Goal: Information Seeking & Learning: Learn about a topic

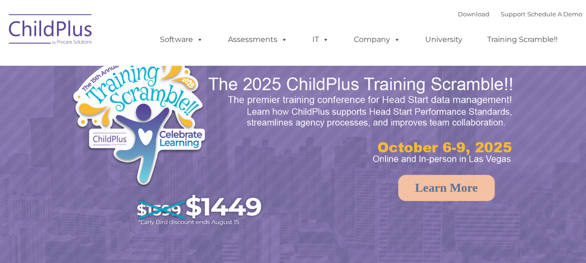
select select "MEDIUM"
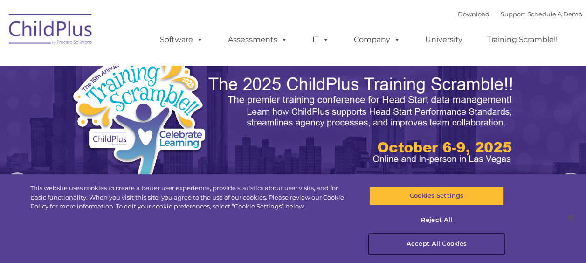
click at [442, 242] on button "Accept All Cookies" at bounding box center [436, 244] width 135 height 20
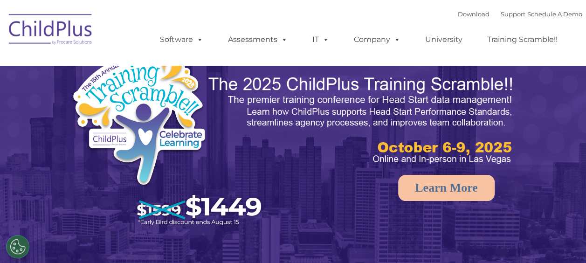
select select "MEDIUM"
